Goal: Transaction & Acquisition: Purchase product/service

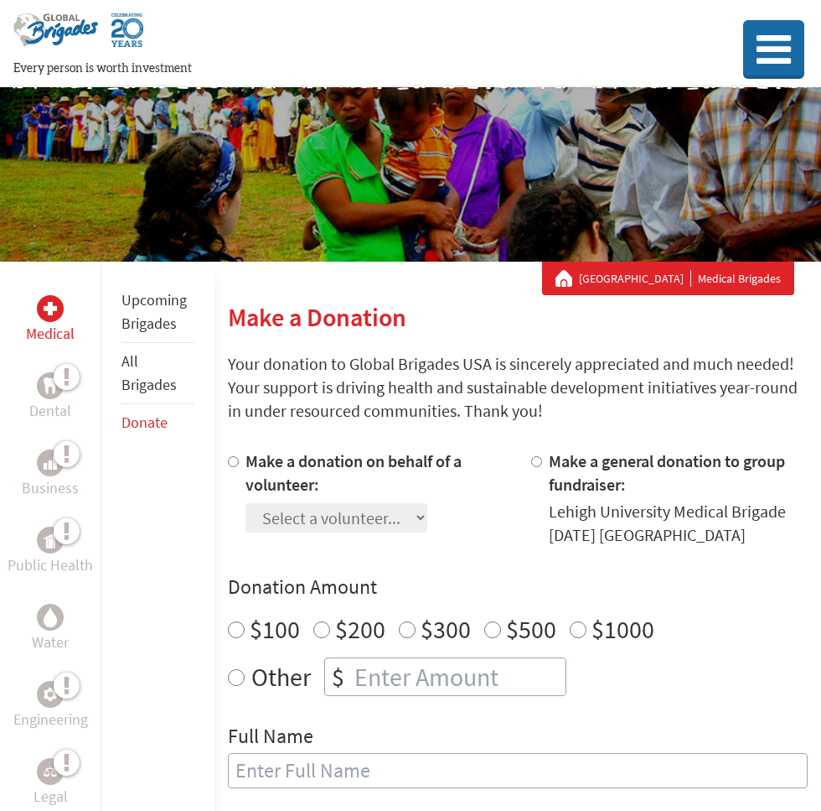
drag, startPoint x: 682, startPoint y: 518, endPoint x: 670, endPoint y: 511, distance: 14.3
click at [680, 516] on div "Lehigh University Medical Brigade [DATE] [GEOGRAPHIC_DATA]" at bounding box center [678, 523] width 259 height 47
click at [615, 452] on label "Make a general donation to group fundraiser:" at bounding box center [667, 472] width 236 height 44
click at [542, 456] on input "Make a general donation to group fundraiser:" at bounding box center [536, 461] width 11 height 11
radio input "true"
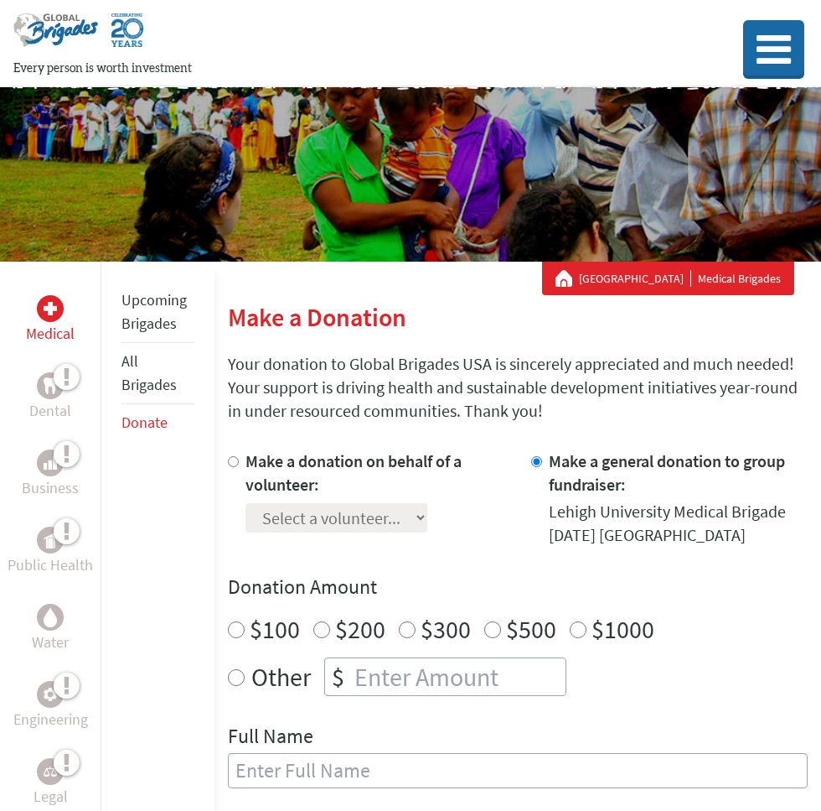
click at [615, 452] on label "Make a general donation to group fundraiser:" at bounding box center [667, 472] width 236 height 44
click at [542, 456] on input "Make a general donation to group fundraiser:" at bounding box center [536, 461] width 11 height 11
click at [702, 479] on div "Make a general donation to group fundraiser:" at bounding box center [678, 472] width 259 height 47
click at [690, 434] on section "Make a Donation Your donation to Global Brigades USA is sincerely appreciated a…" at bounding box center [518, 800] width 580 height 996
click at [670, 334] on section "Make a Donation Your donation to Global Brigades USA is sincerely appreciated a…" at bounding box center [518, 800] width 580 height 996
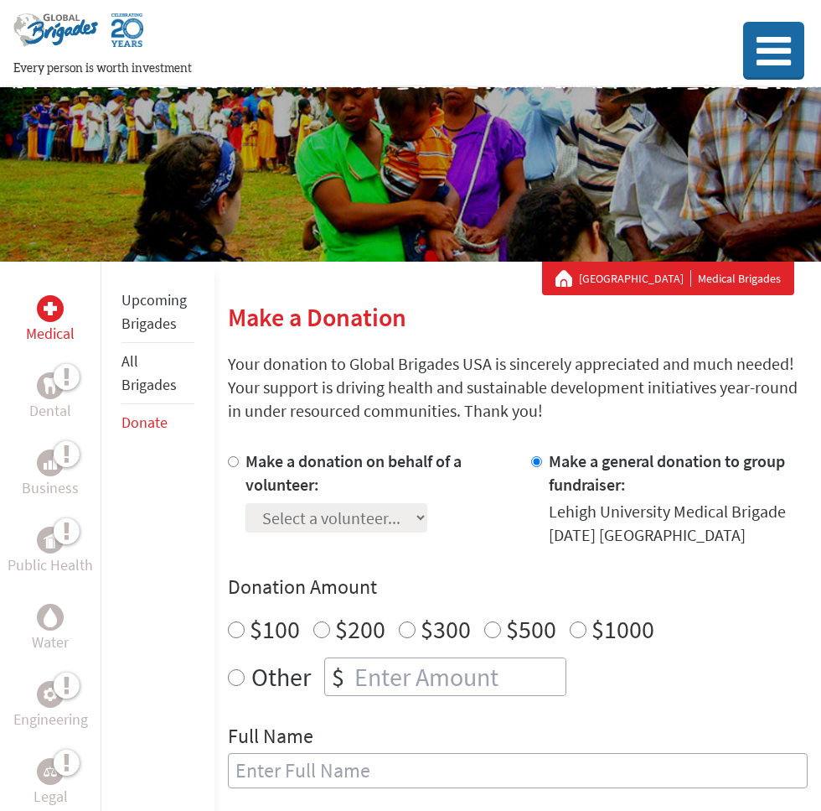
click at [800, 39] on button at bounding box center [774, 49] width 61 height 55
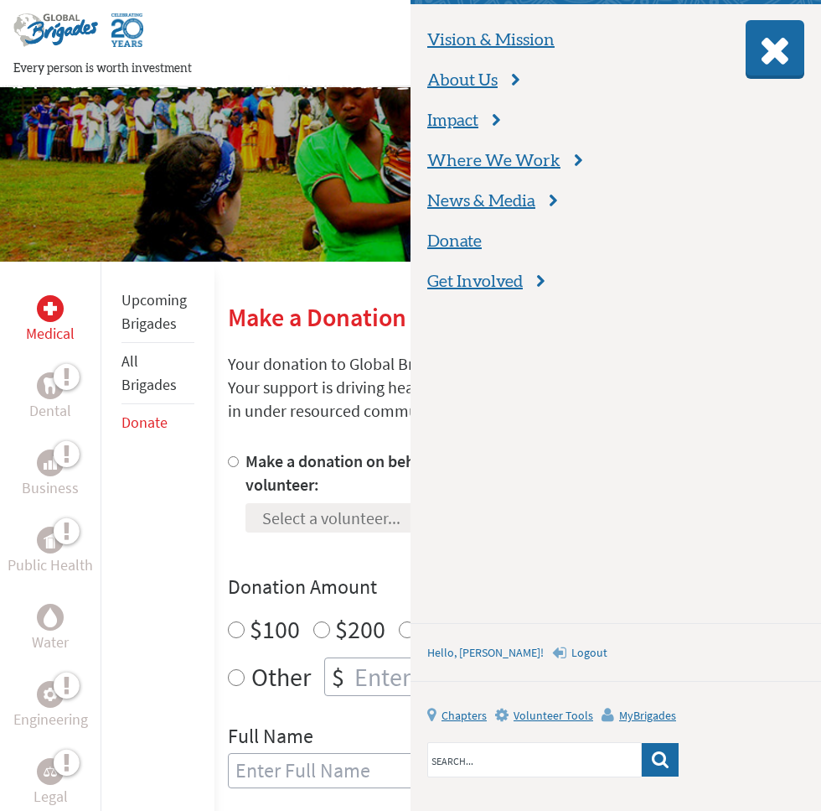
click at [572, 650] on span "Logout" at bounding box center [590, 652] width 36 height 15
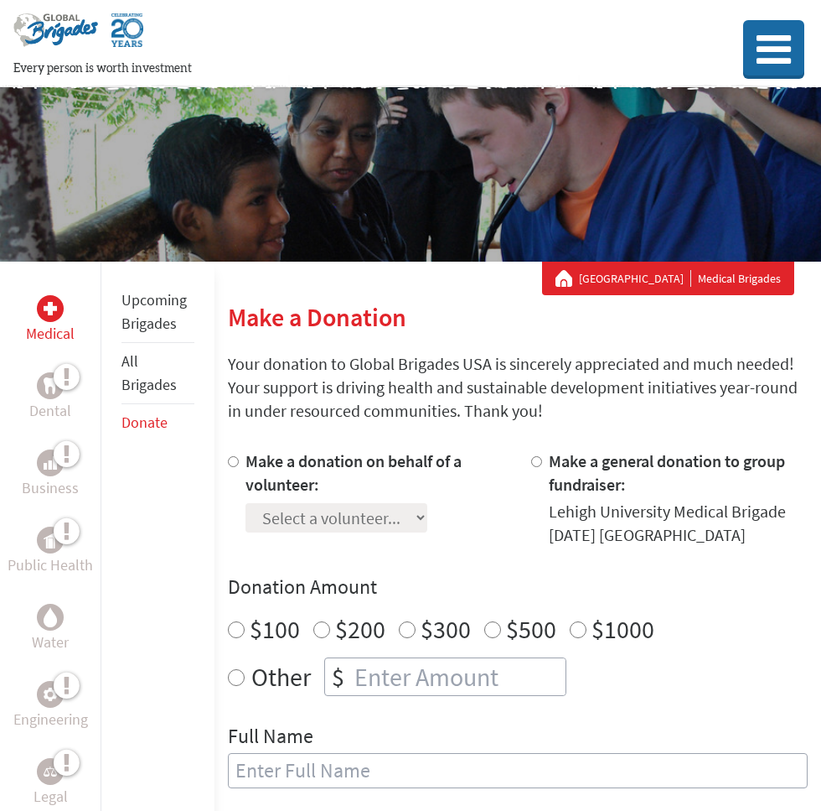
click at [640, 279] on link "[GEOGRAPHIC_DATA]" at bounding box center [635, 278] width 112 height 17
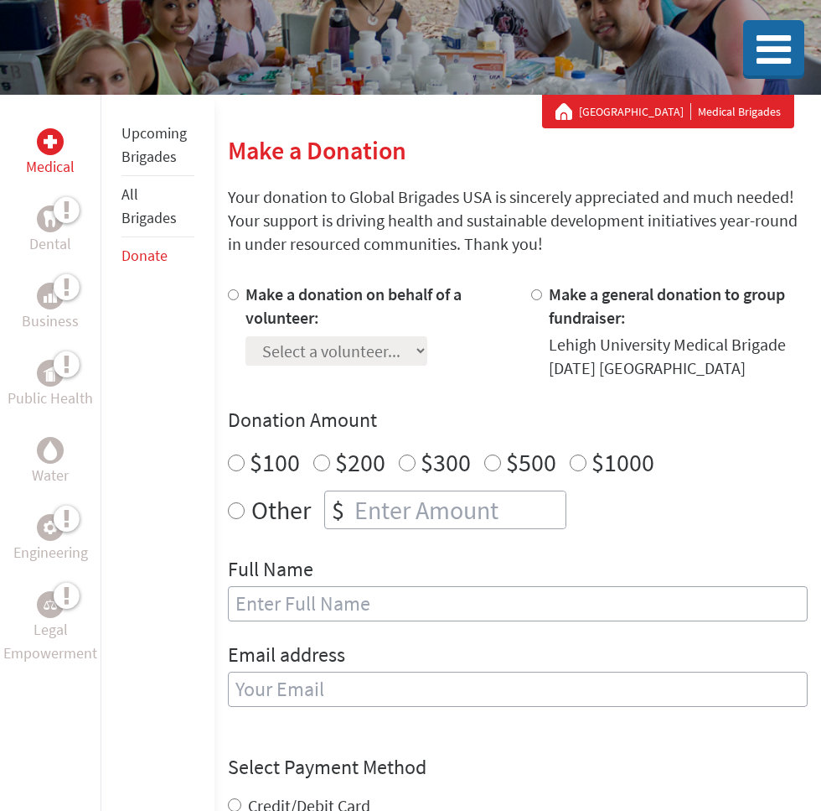
scroll to position [184, 0]
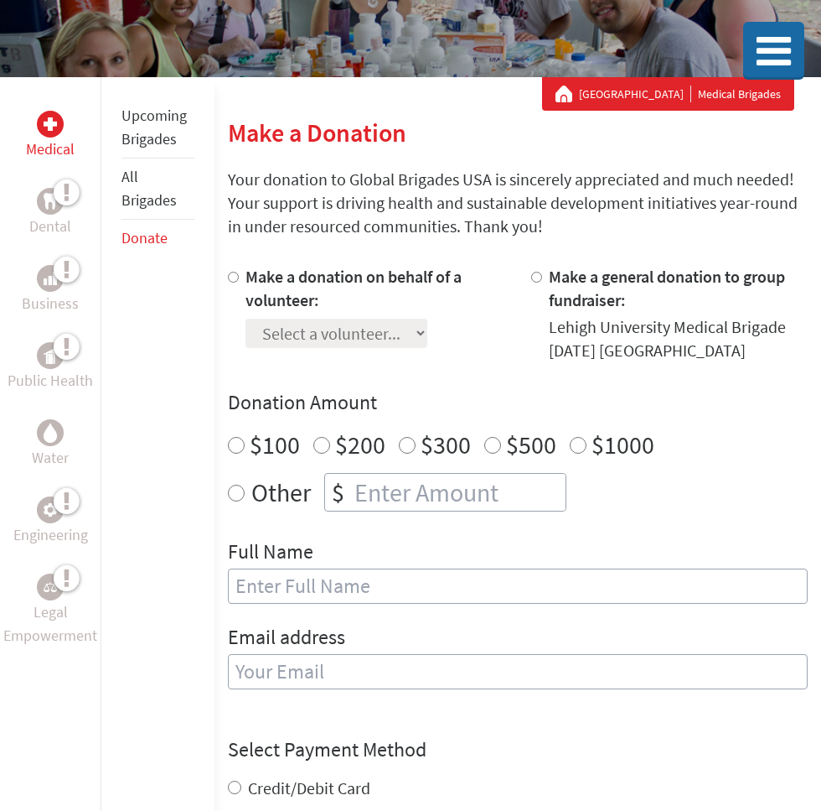
scroll to position [184, 0]
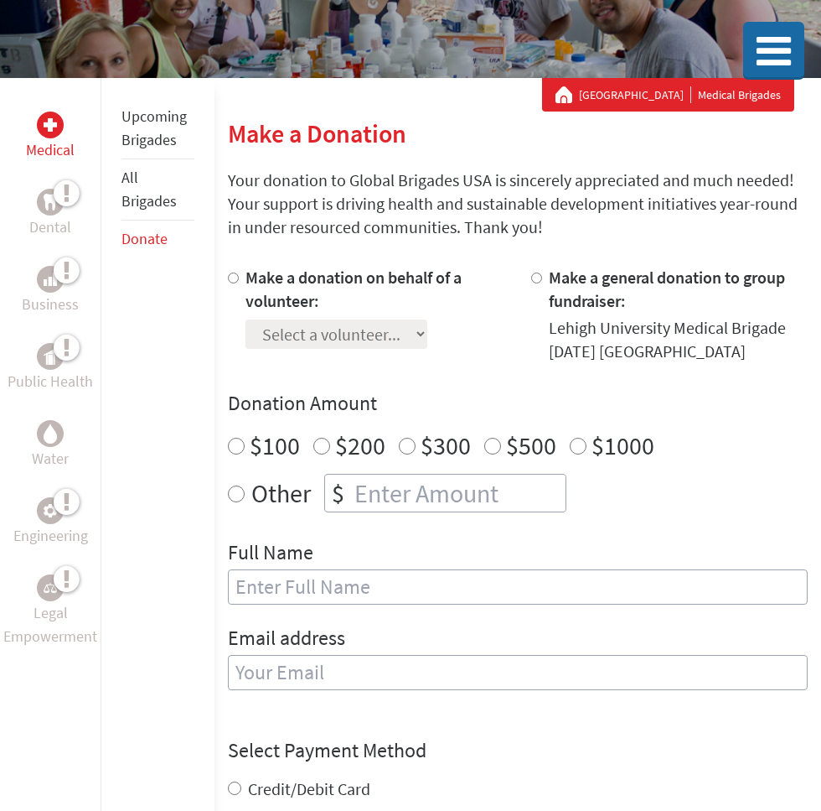
click at [761, 50] on icon at bounding box center [774, 52] width 41 height 40
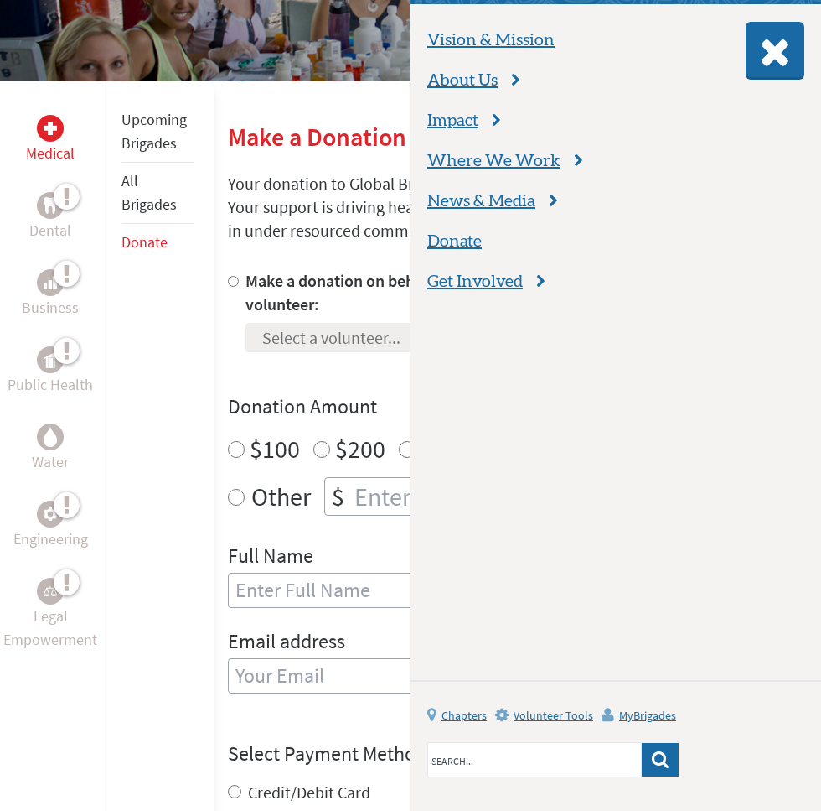
scroll to position [171, 0]
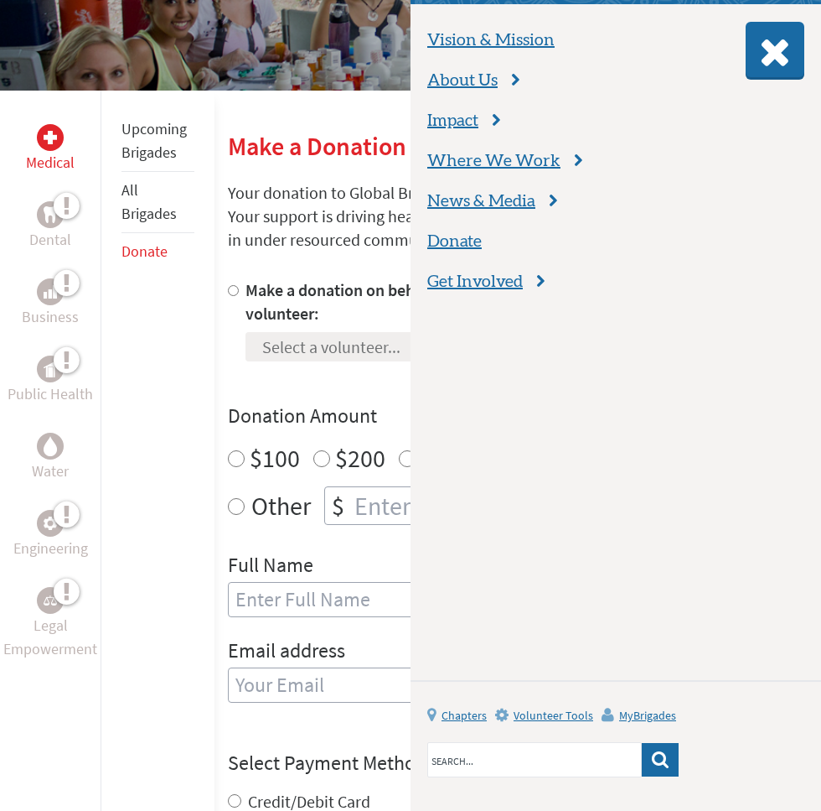
click at [761, 50] on icon at bounding box center [775, 52] width 39 height 40
